Goal: Contribute content

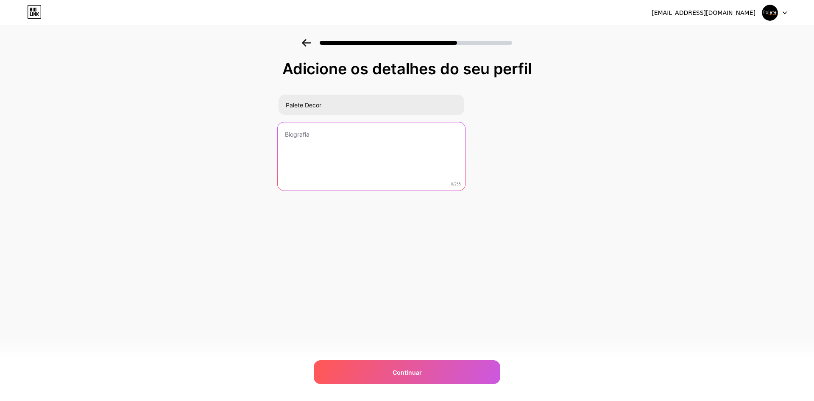
click at [318, 149] on textarea at bounding box center [371, 156] width 187 height 69
click at [382, 146] on textarea at bounding box center [371, 156] width 187 height 69
paste textarea "Quer saber mais? 💬 Acesse nosso site ou catálogo no link abaixo e confira todos…"
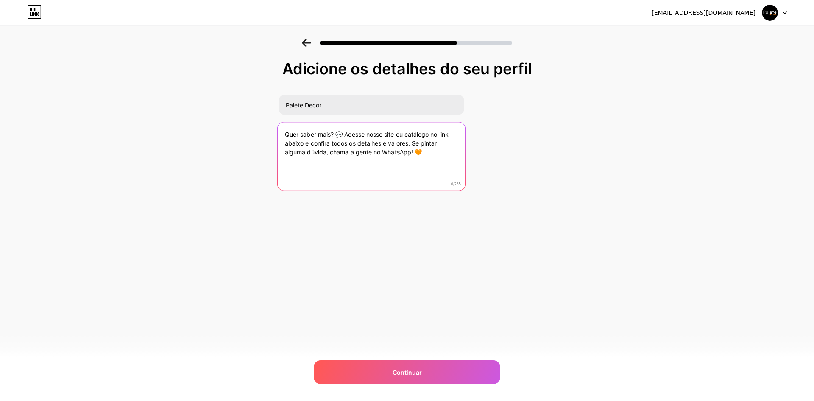
type textarea "Quer saber mais? 💬 Acesse nosso site ou catálogo no link abaixo e confira todos…"
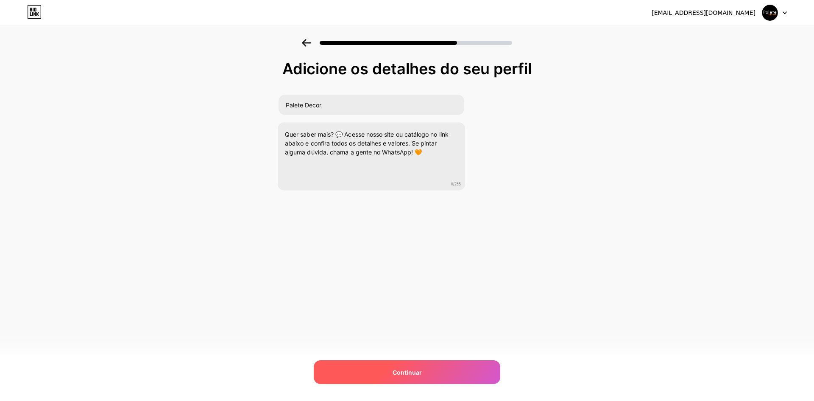
click at [426, 376] on div "Continuar" at bounding box center [407, 372] width 186 height 24
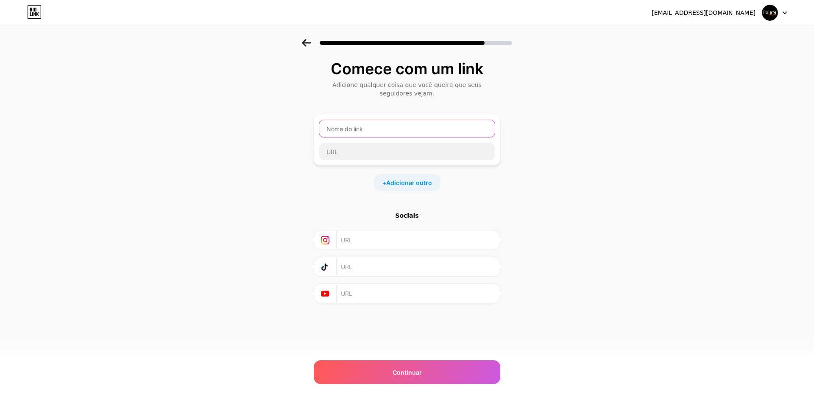
click at [356, 127] on input "text" at bounding box center [406, 128] width 175 height 17
click at [388, 128] on input "text" at bounding box center [406, 128] width 175 height 17
type input "Fale conosco"
paste input "[DOMAIN_NAME][URL]"
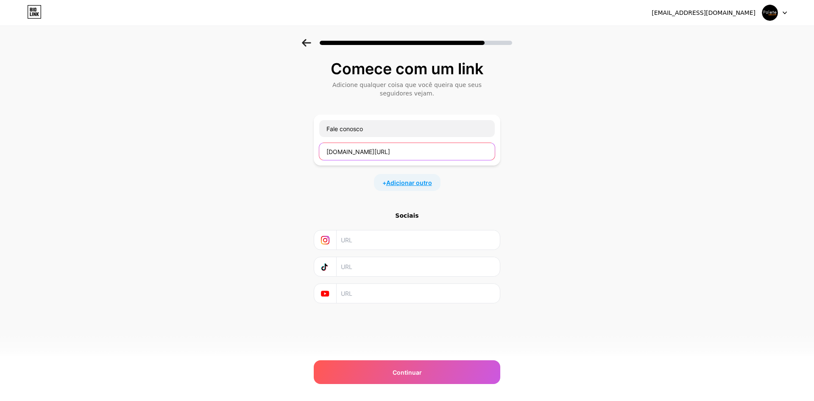
type input "[DOMAIN_NAME][URL]"
click at [409, 178] on span "Adicionar outro" at bounding box center [409, 182] width 46 height 9
